Goal: Navigation & Orientation: Go to known website

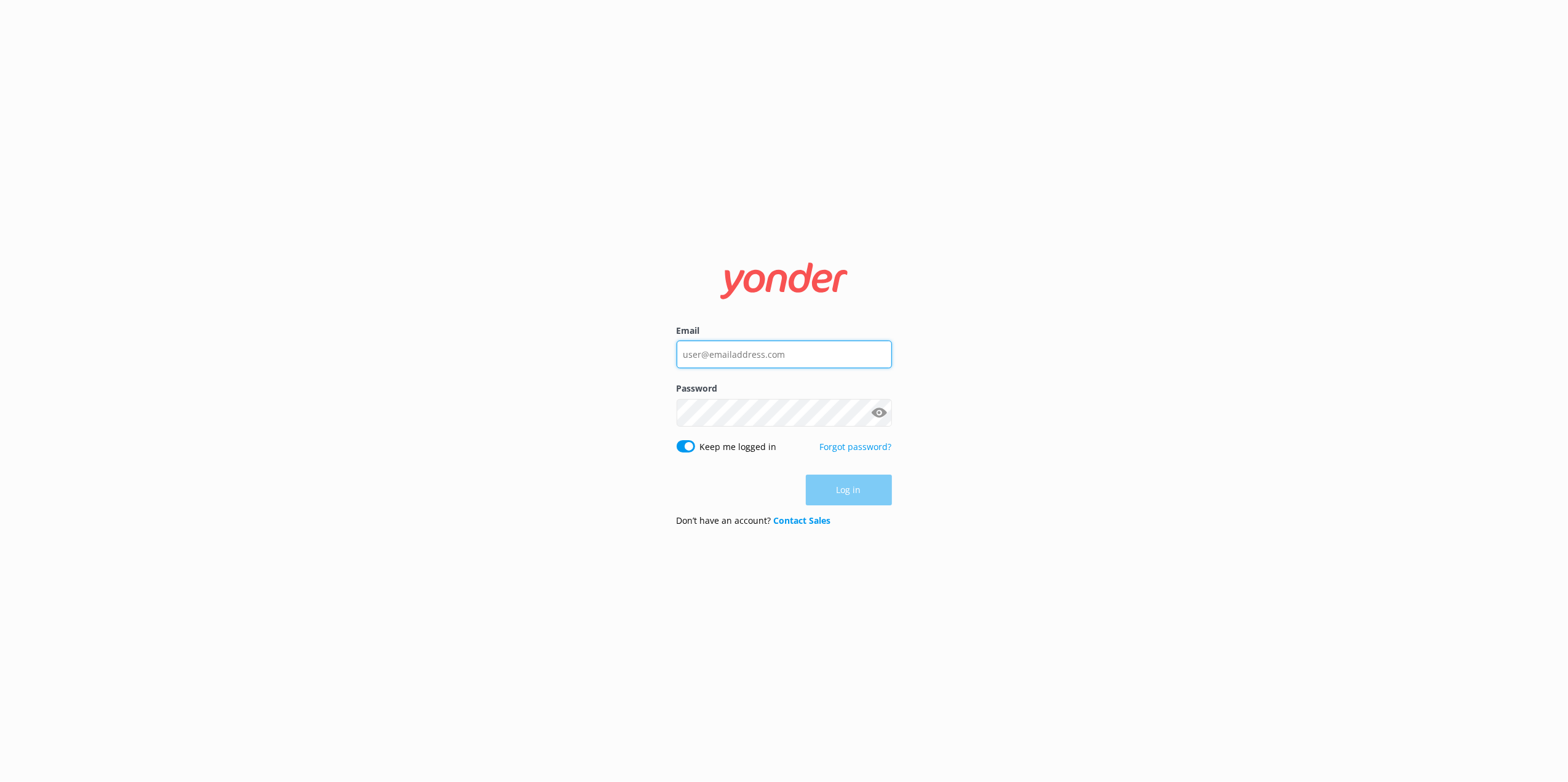
type input "[EMAIL_ADDRESS][DOMAIN_NAME]"
click at [835, 487] on div "Log in" at bounding box center [785, 489] width 216 height 31
click at [835, 487] on button "Log in" at bounding box center [849, 490] width 86 height 31
